Goal: Transaction & Acquisition: Purchase product/service

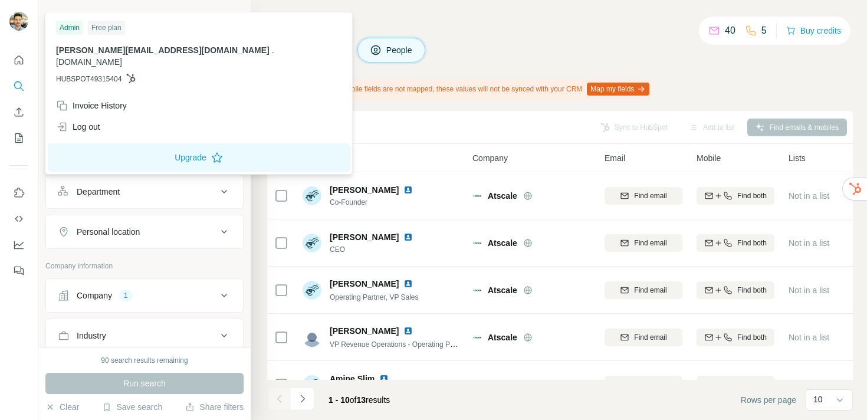
click at [24, 21] on img at bounding box center [18, 21] width 19 height 19
click at [827, 38] on button "Buy credits" at bounding box center [813, 30] width 55 height 17
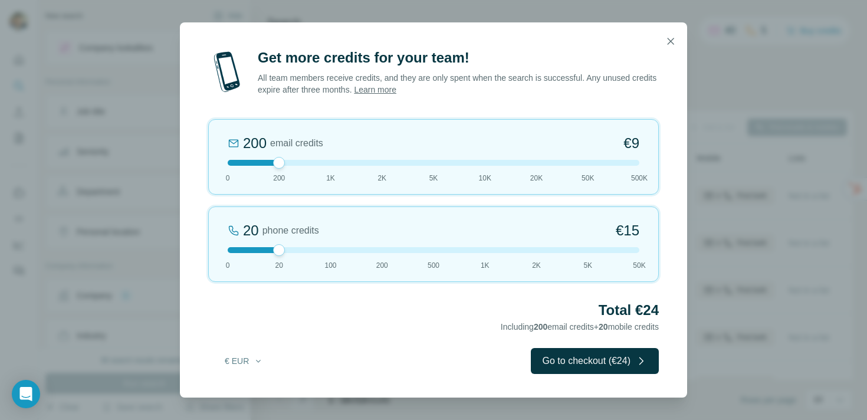
drag, startPoint x: 278, startPoint y: 250, endPoint x: 220, endPoint y: 250, distance: 58.4
click at [220, 250] on div "20 phone credits €[PHONE_NUMBER] 1K 2K 5K 50K" at bounding box center [433, 244] width 451 height 76
drag, startPoint x: 278, startPoint y: 163, endPoint x: 334, endPoint y: 159, distance: 56.2
click at [334, 159] on div at bounding box center [331, 163] width 12 height 12
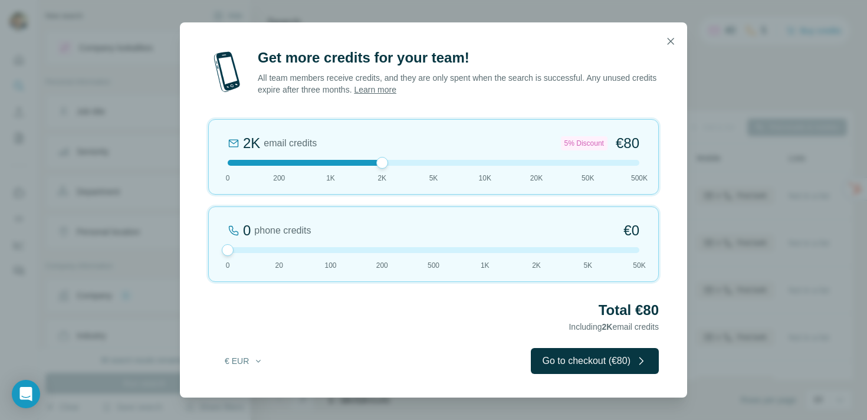
drag, startPoint x: 332, startPoint y: 162, endPoint x: 380, endPoint y: 161, distance: 47.8
click at [380, 161] on div at bounding box center [382, 163] width 12 height 12
click at [407, 162] on div at bounding box center [434, 163] width 412 height 6
click at [435, 162] on div at bounding box center [434, 163] width 412 height 6
click at [383, 162] on div at bounding box center [434, 163] width 412 height 6
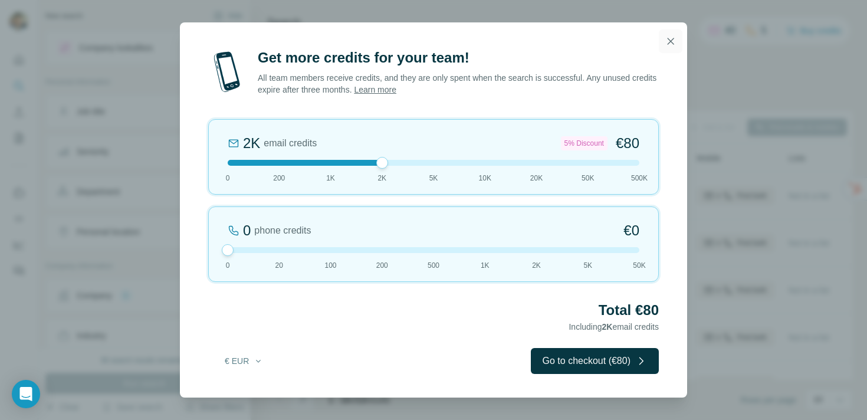
click at [672, 40] on icon "button" at bounding box center [671, 41] width 12 height 12
